Goal: Task Accomplishment & Management: Use online tool/utility

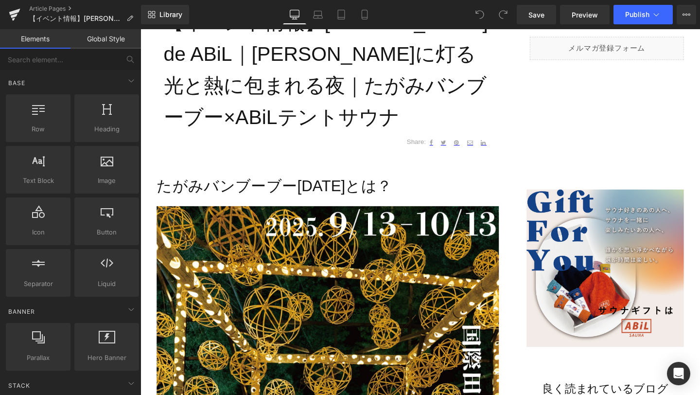
scroll to position [409, 0]
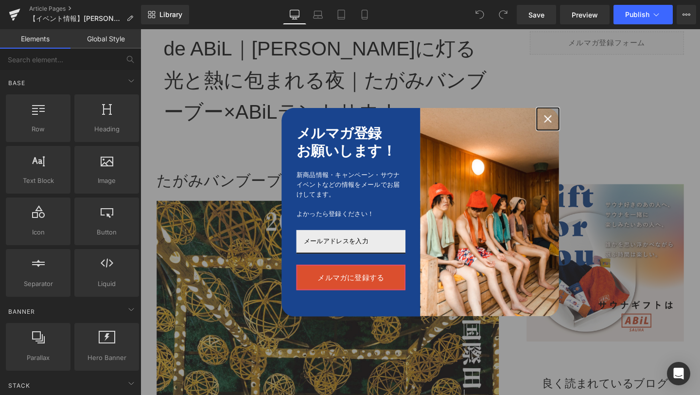
click at [569, 120] on icon "close icon" at bounding box center [569, 124] width 8 height 8
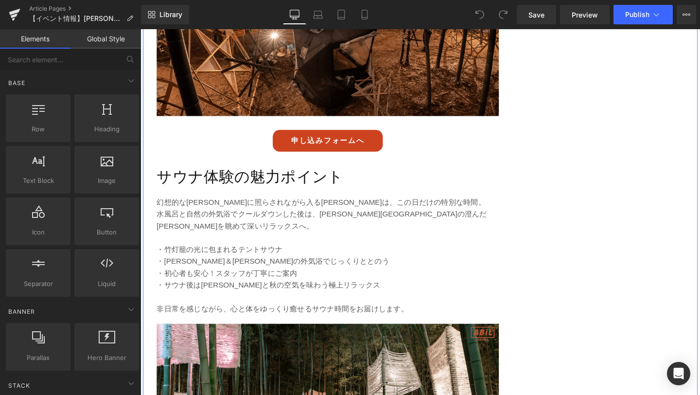
scroll to position [1494, 0]
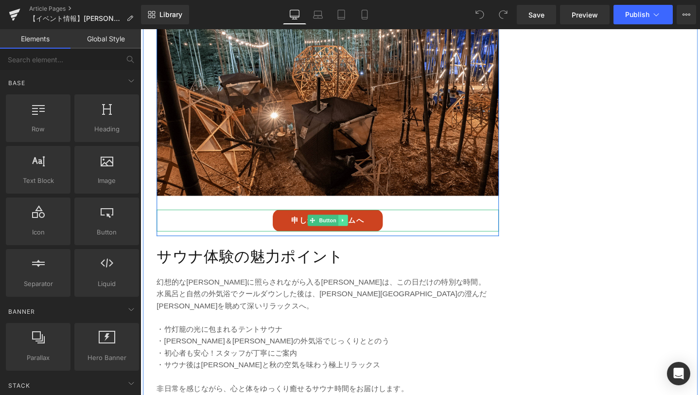
click at [353, 224] on link at bounding box center [353, 230] width 10 height 12
click at [307, 219] on div "申し込みフォームへ Button" at bounding box center [337, 230] width 360 height 23
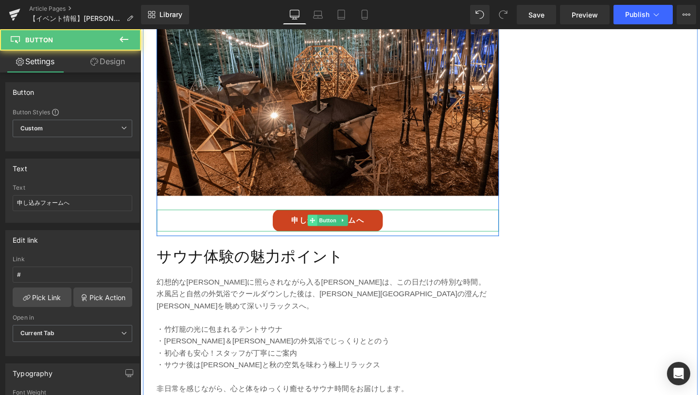
click at [307, 219] on link "申し込みフォームへ" at bounding box center [337, 230] width 116 height 23
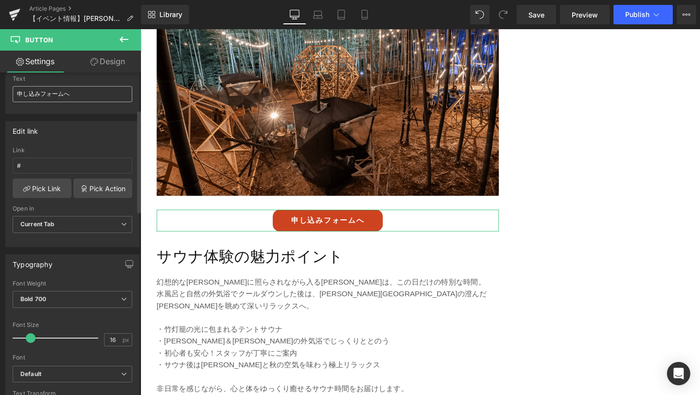
scroll to position [52, 0]
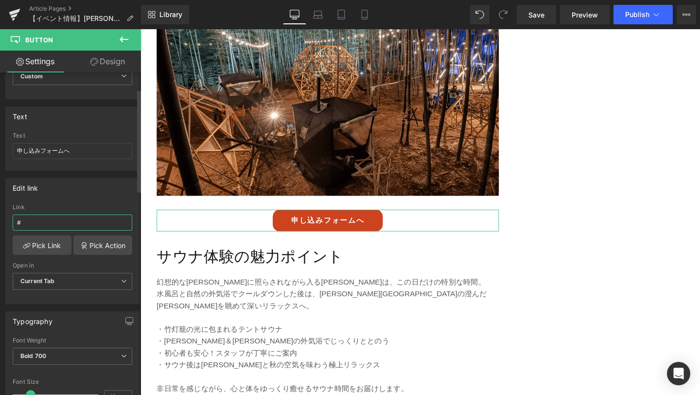
click at [52, 219] on input "#" at bounding box center [73, 222] width 120 height 16
paste input "[URL][DOMAIN_NAME]"
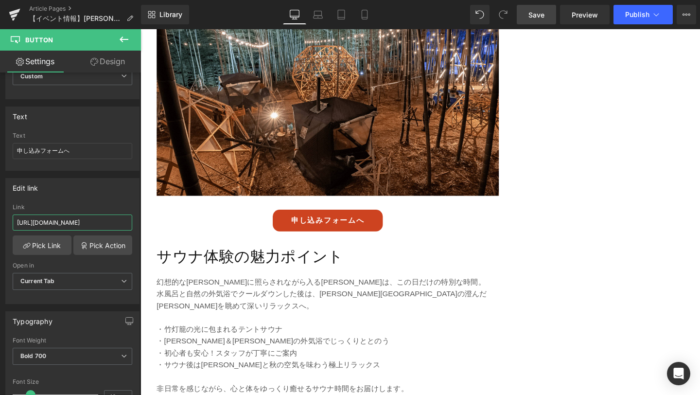
type input "[URL][DOMAIN_NAME]"
click at [538, 20] on link "Save" at bounding box center [535, 14] width 39 height 19
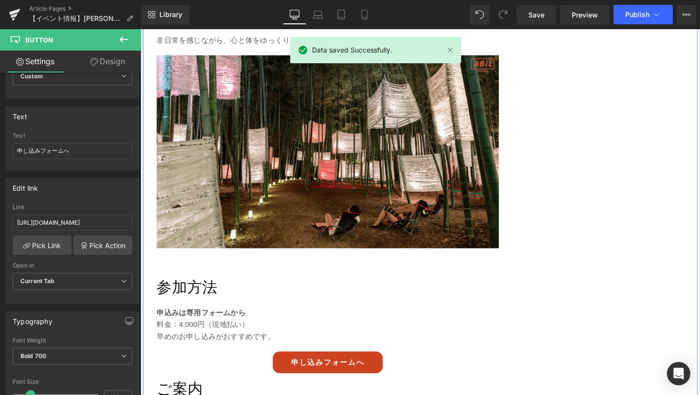
scroll to position [1885, 0]
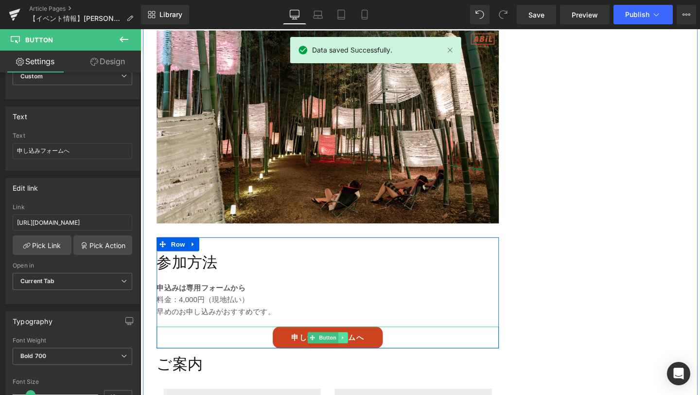
click at [348, 347] on link at bounding box center [353, 353] width 10 height 12
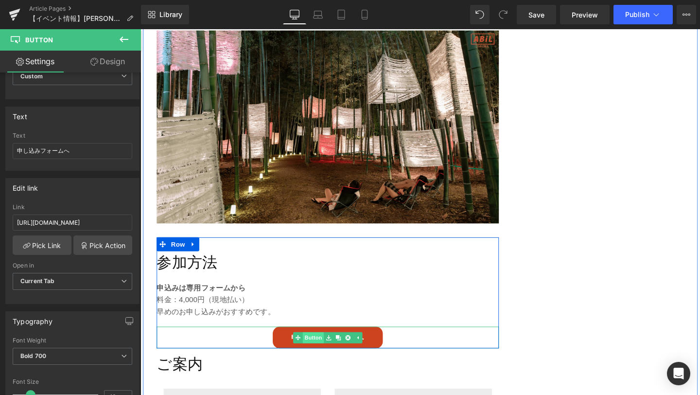
click at [319, 347] on link "Button" at bounding box center [317, 353] width 32 height 12
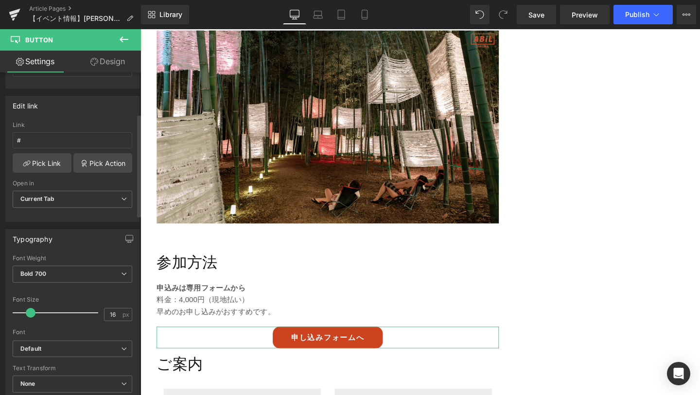
scroll to position [129, 0]
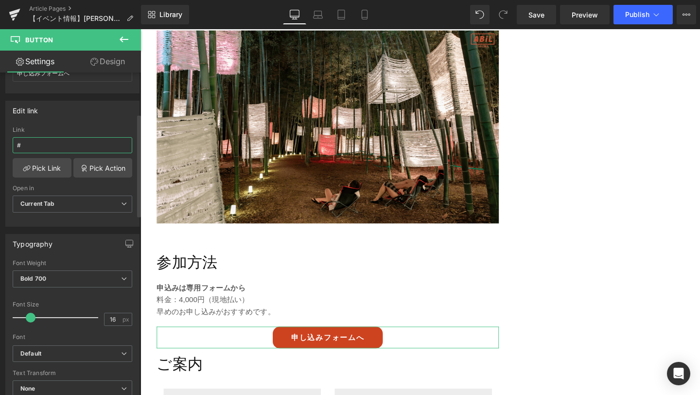
click at [45, 150] on input "#" at bounding box center [73, 145] width 120 height 16
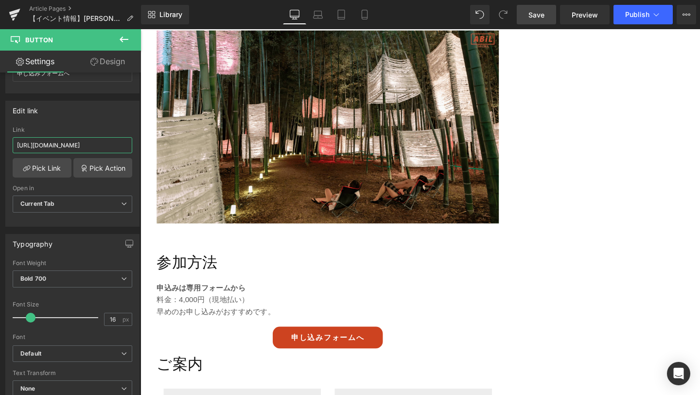
type input "[URL][DOMAIN_NAME]"
click at [542, 14] on span "Save" at bounding box center [536, 15] width 16 height 10
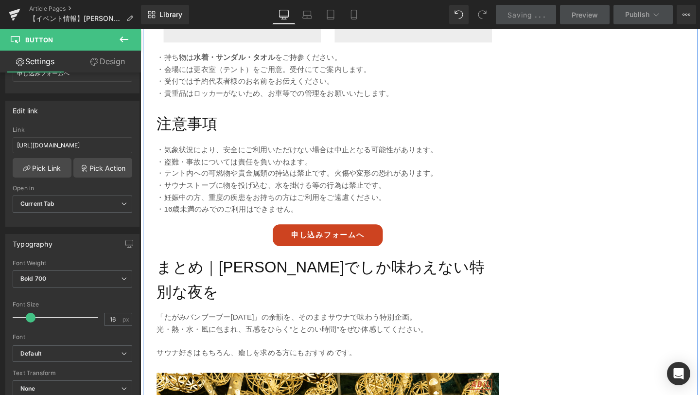
scroll to position [2426, 0]
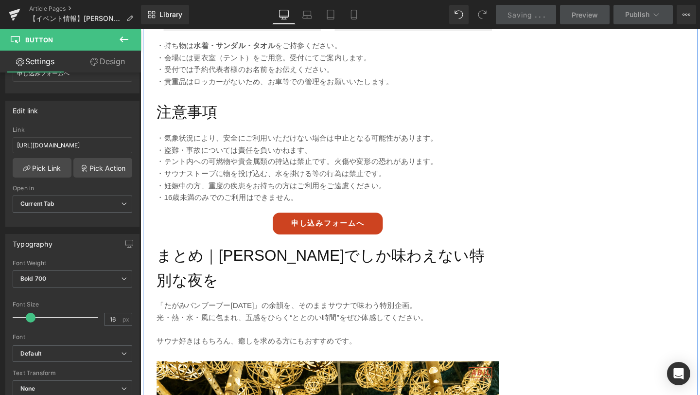
click at [342, 222] on div "申し込みフォームへ Button" at bounding box center [337, 233] width 360 height 23
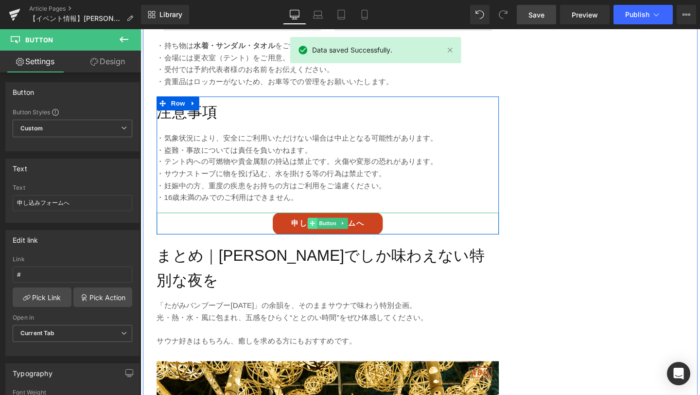
click at [322, 230] on icon at bounding box center [320, 232] width 5 height 5
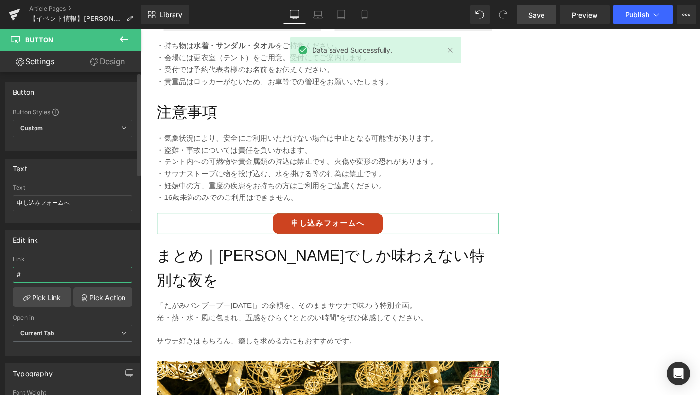
click at [76, 273] on input "#" at bounding box center [73, 274] width 120 height 16
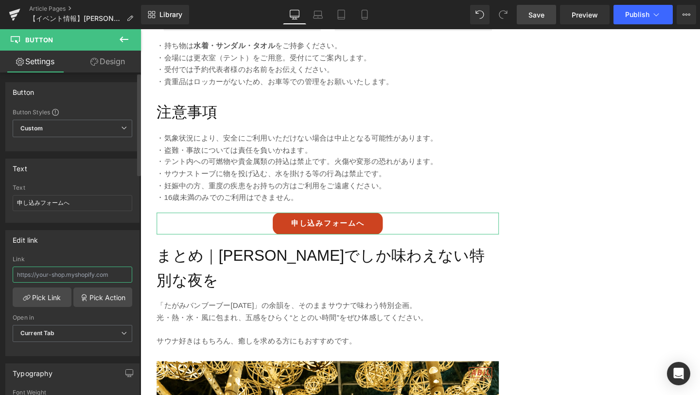
paste input "[URL][DOMAIN_NAME]"
type input "[URL][DOMAIN_NAME]"
click at [541, 19] on span "Save" at bounding box center [536, 15] width 16 height 10
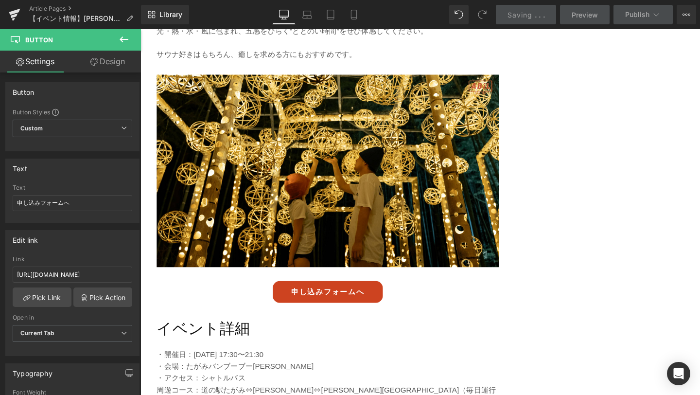
scroll to position [2741, 0]
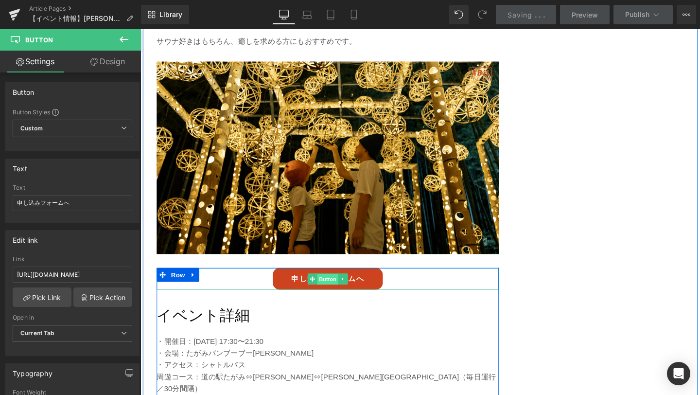
click at [334, 286] on span "Button" at bounding box center [337, 292] width 22 height 12
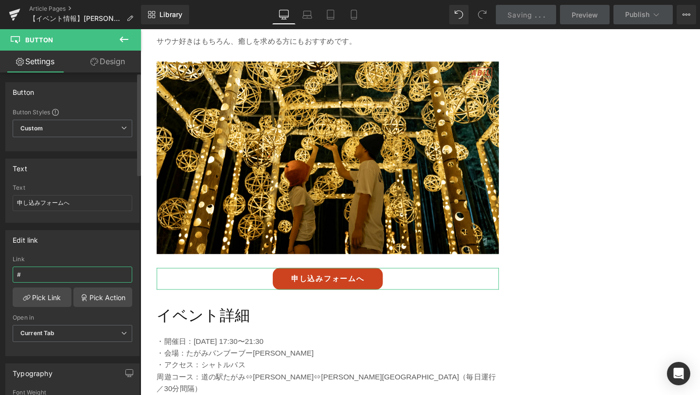
click at [78, 276] on input "#" at bounding box center [73, 274] width 120 height 16
paste input "[URL][DOMAIN_NAME]"
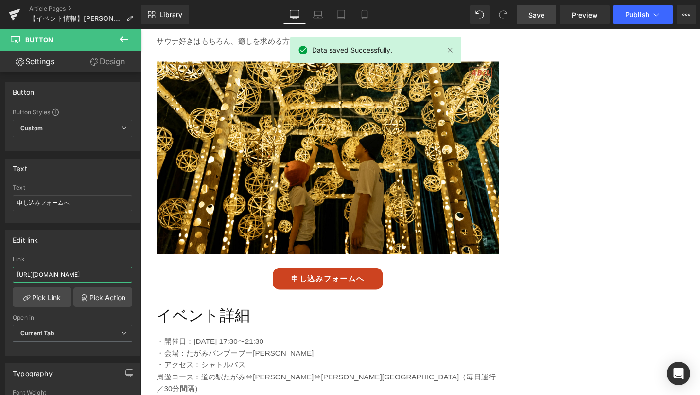
type input "[URL][DOMAIN_NAME]"
click at [542, 17] on span "Save" at bounding box center [536, 15] width 16 height 10
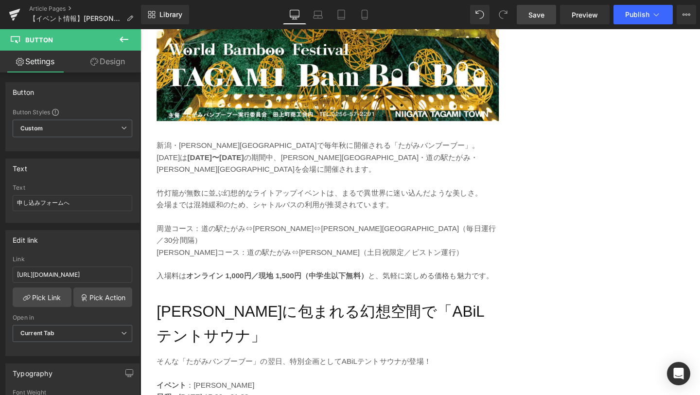
scroll to position [1029, 0]
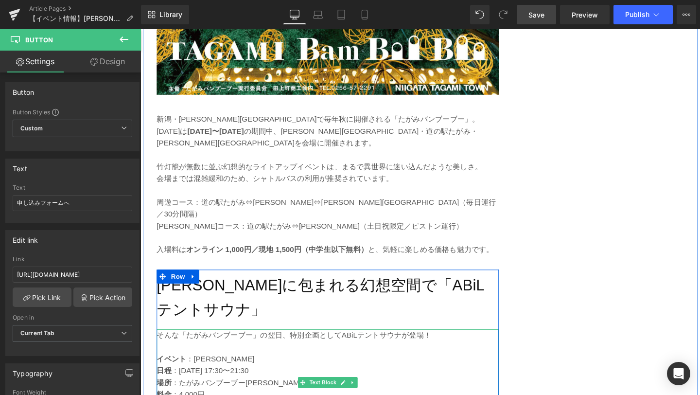
click at [343, 382] on p "日程 ：[DATE] 17:30〜21:30" at bounding box center [337, 388] width 360 height 13
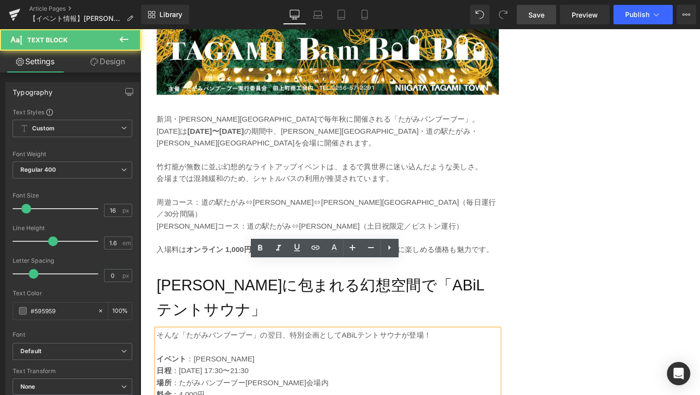
click at [343, 382] on p "日程 ：[DATE] 17:30〜21:30" at bounding box center [337, 388] width 360 height 13
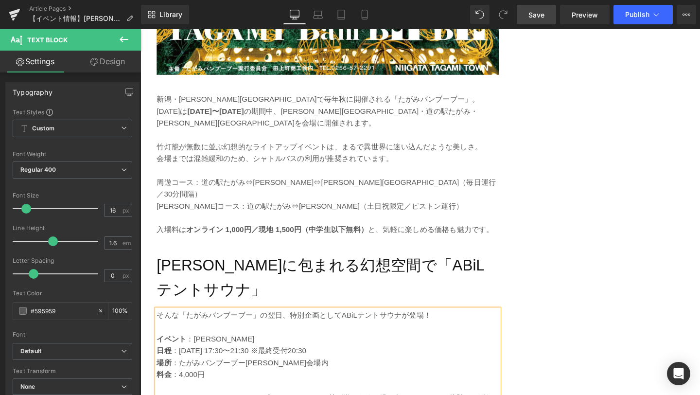
scroll to position [1050, 0]
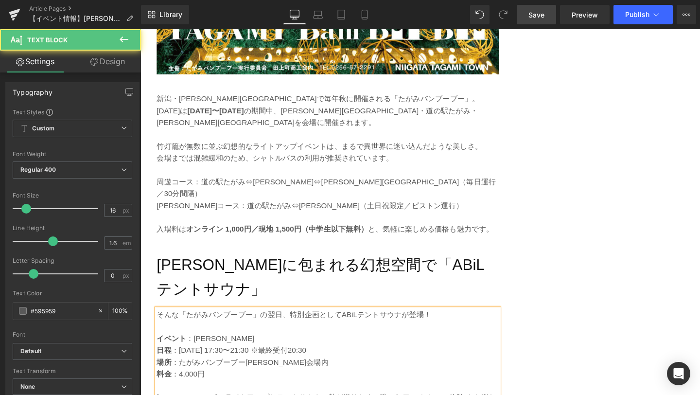
click at [386, 385] on p "料金 ：4,000円" at bounding box center [337, 391] width 360 height 13
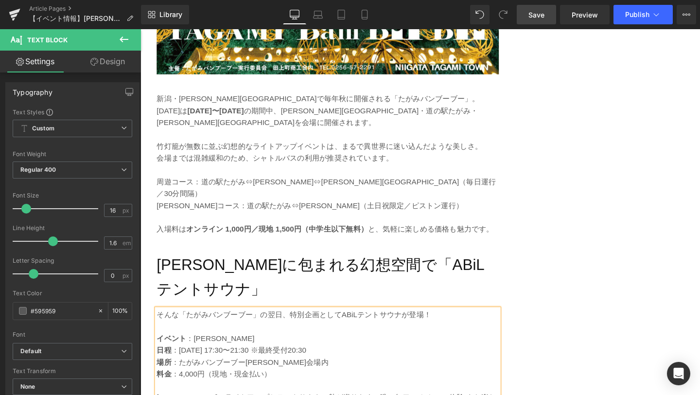
drag, startPoint x: 533, startPoint y: 22, endPoint x: 309, endPoint y: 175, distance: 271.3
click at [533, 22] on link "Save" at bounding box center [535, 14] width 39 height 19
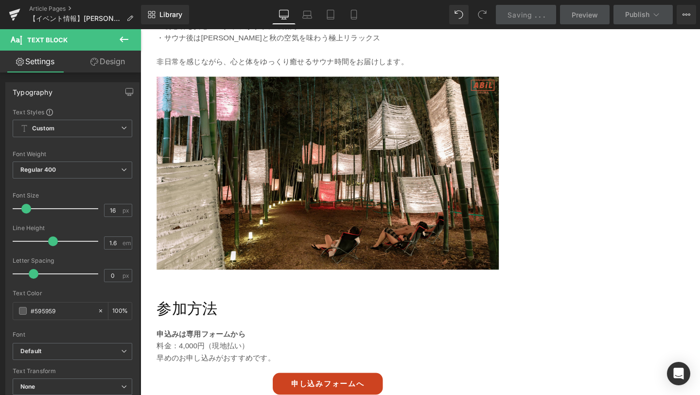
scroll to position [1934, 0]
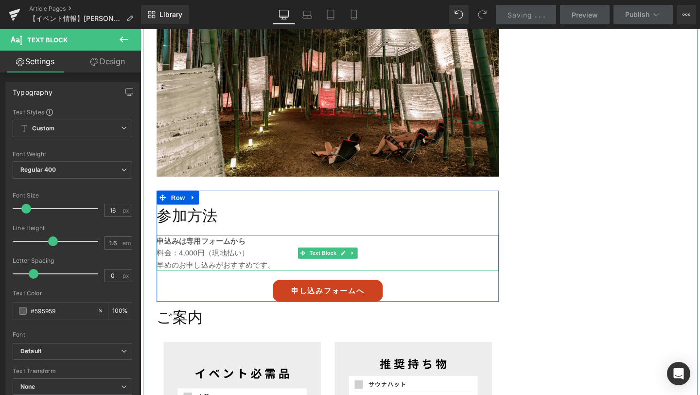
click at [229, 258] on p "料金：4,000円（現地払い）" at bounding box center [337, 264] width 360 height 13
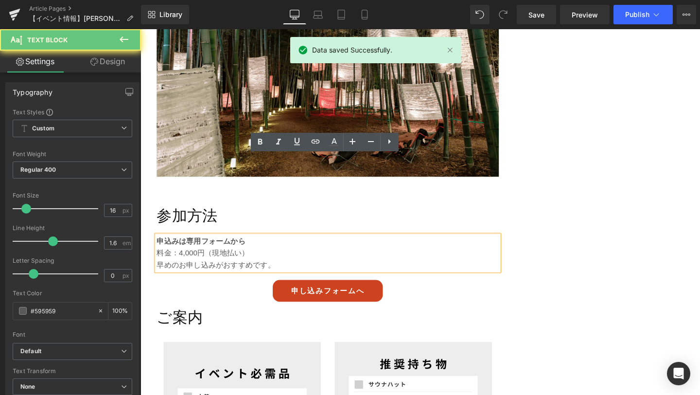
click at [229, 258] on p "料金：4,000円（現地払い）" at bounding box center [337, 264] width 360 height 13
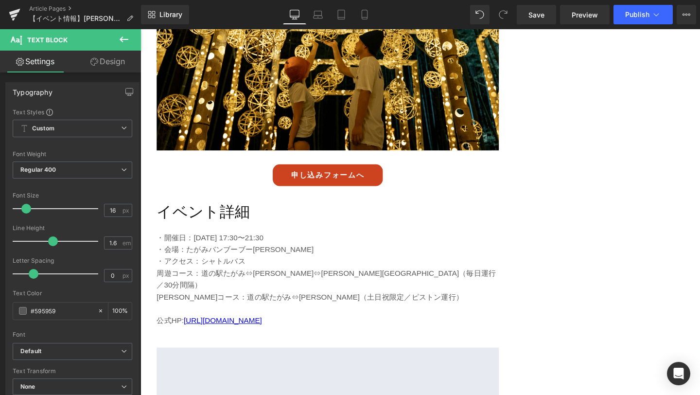
scroll to position [3014, 0]
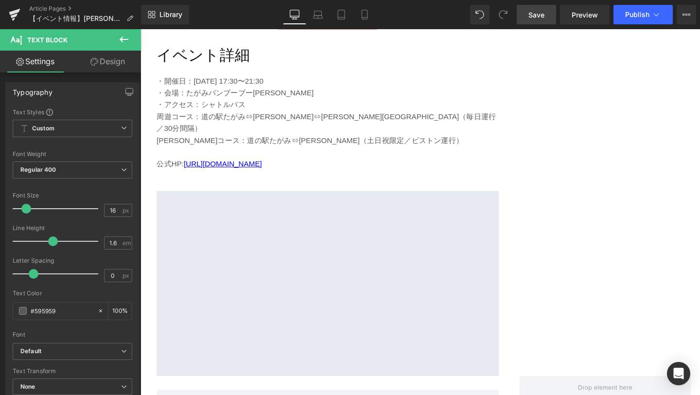
click at [542, 19] on link "Save" at bounding box center [535, 14] width 39 height 19
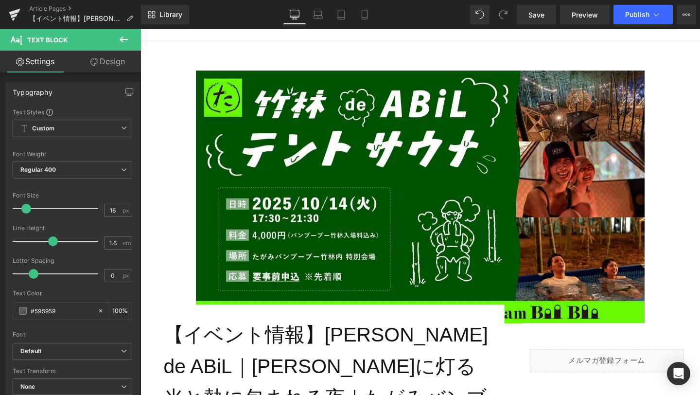
scroll to position [0, 0]
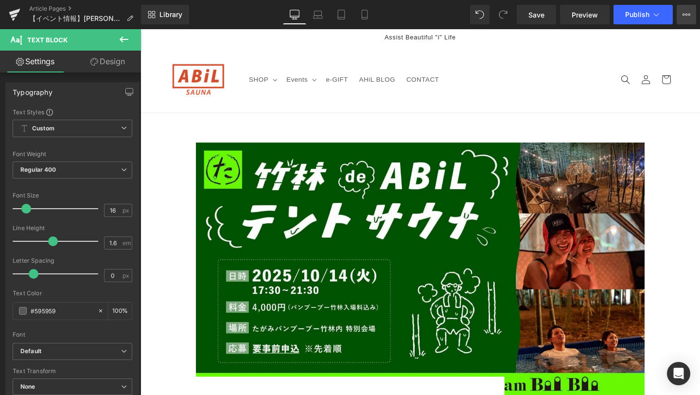
click at [688, 18] on icon at bounding box center [686, 15] width 8 height 8
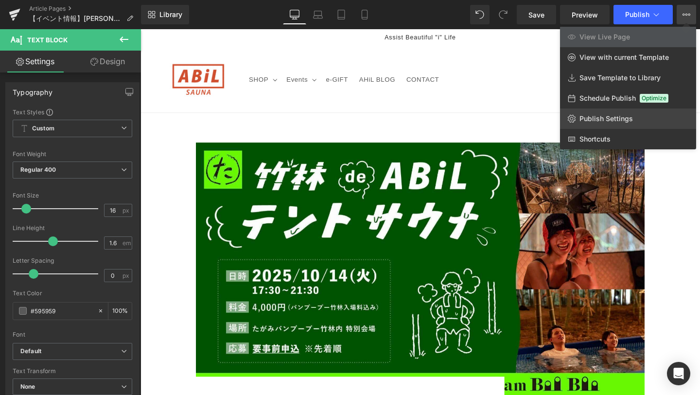
click at [632, 117] on link "Publish Settings" at bounding box center [628, 118] width 136 height 20
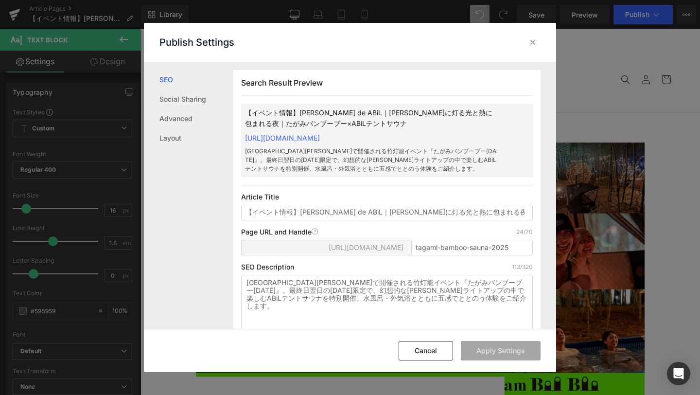
scroll to position [0, 0]
